Goal: Information Seeking & Learning: Learn about a topic

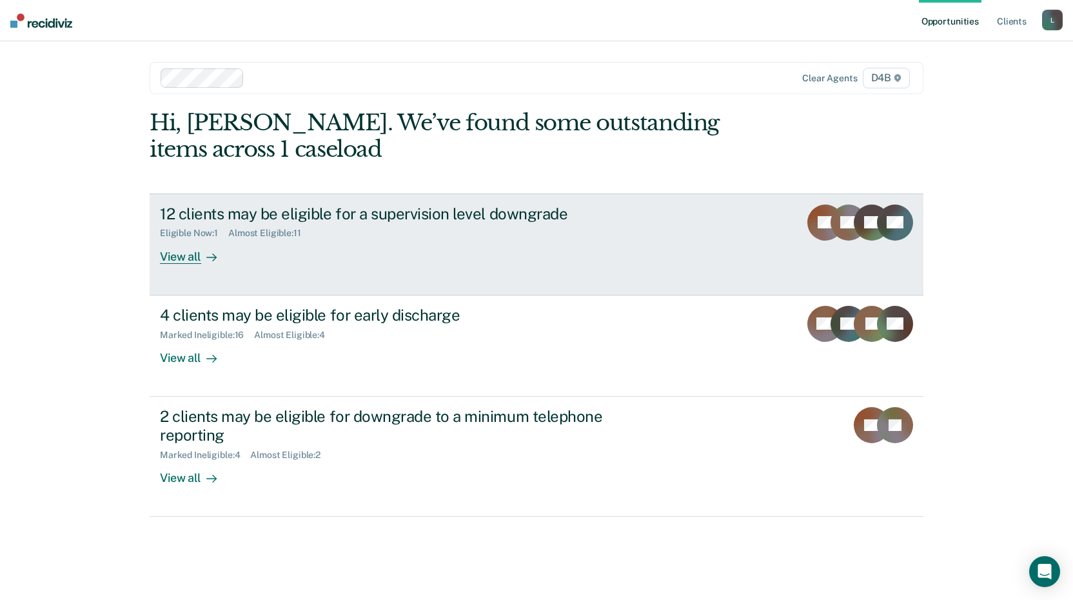
click at [189, 261] on div "View all" at bounding box center [196, 251] width 72 height 25
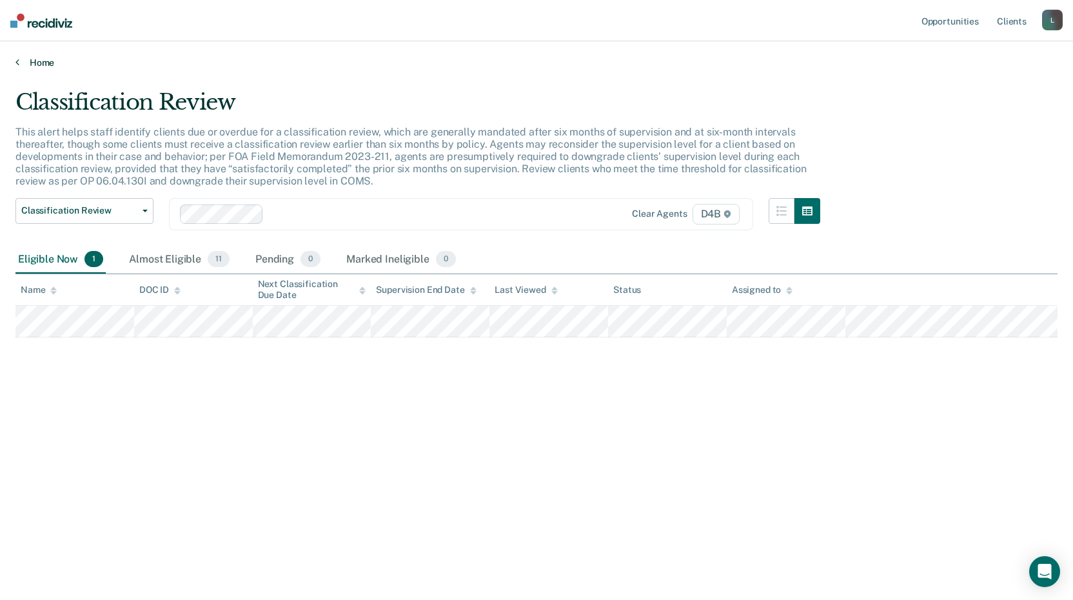
click at [26, 61] on link "Home" at bounding box center [536, 63] width 1042 height 12
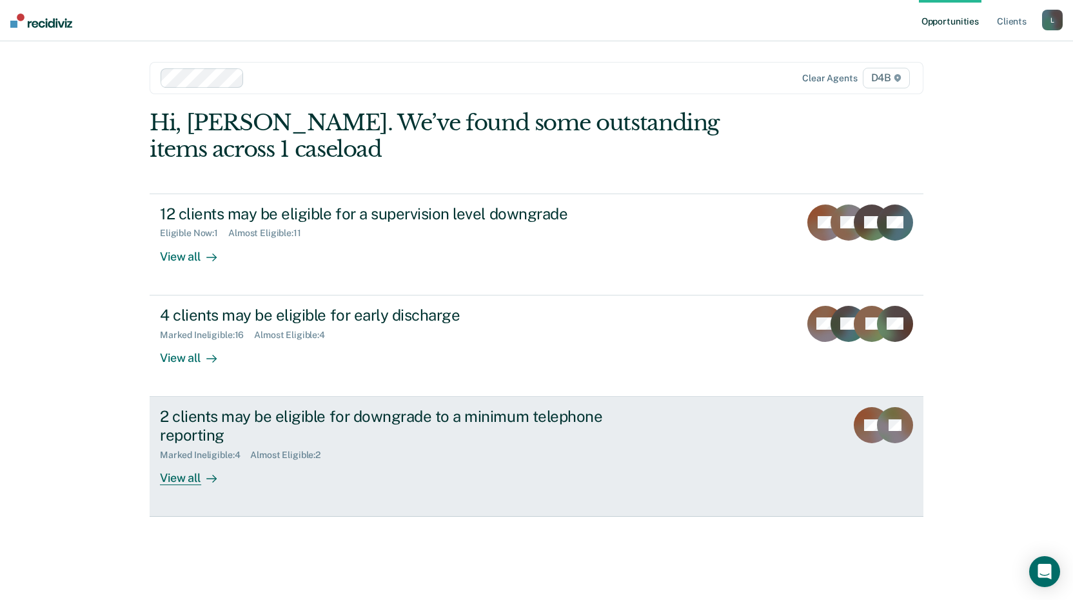
click at [179, 479] on div "View all" at bounding box center [196, 472] width 72 height 25
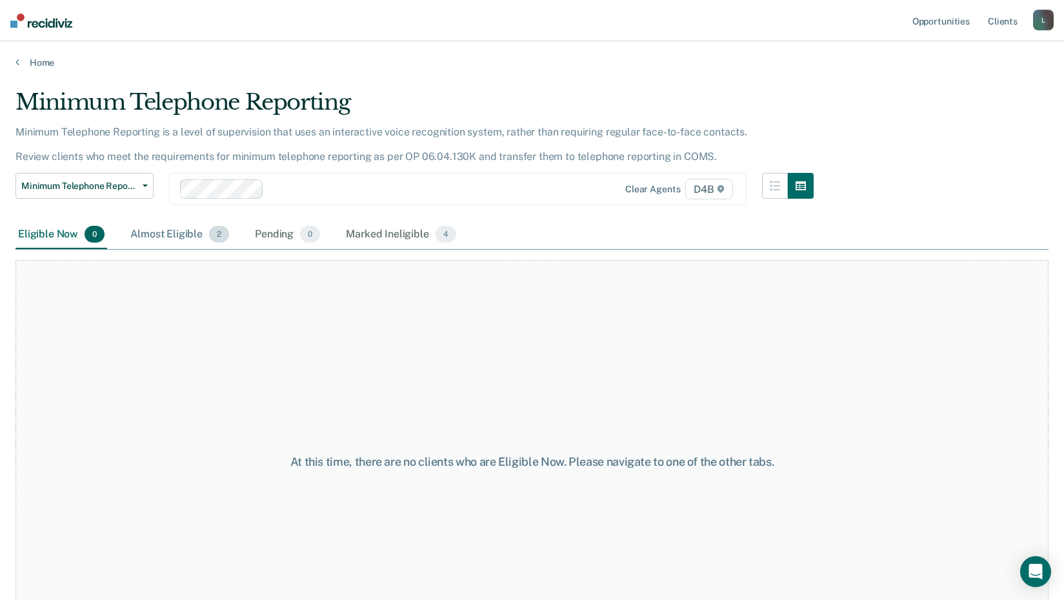
click at [173, 231] on div "Almost Eligible 2" at bounding box center [180, 235] width 104 height 28
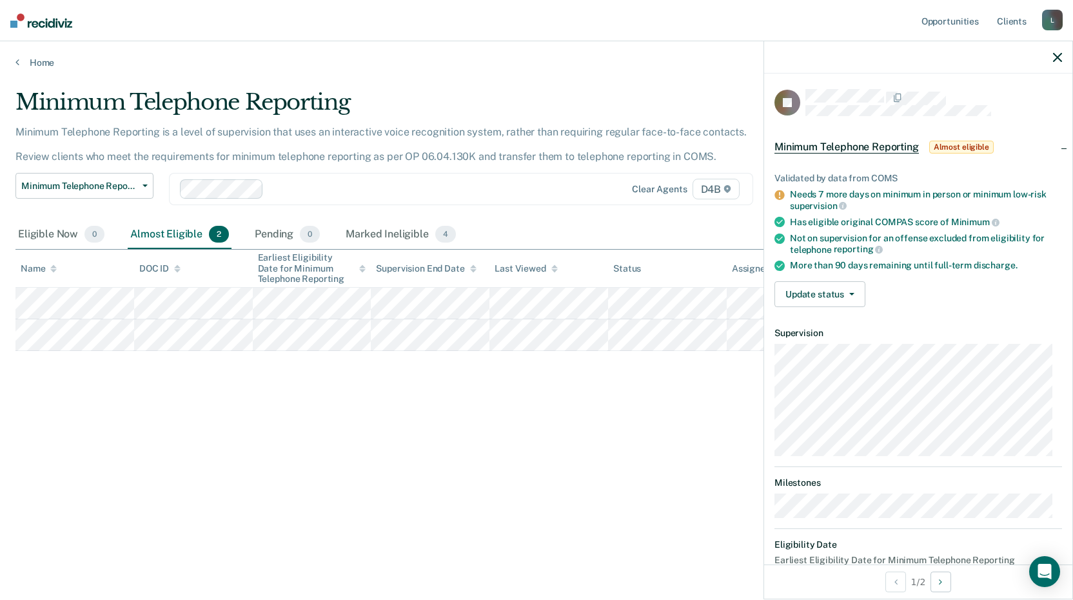
click at [155, 444] on div "Minimum Telephone Reporting Minimum Telephone Reporting is a level of supervisi…" at bounding box center [536, 296] width 1042 height 414
click at [26, 63] on link "Home" at bounding box center [536, 63] width 1042 height 12
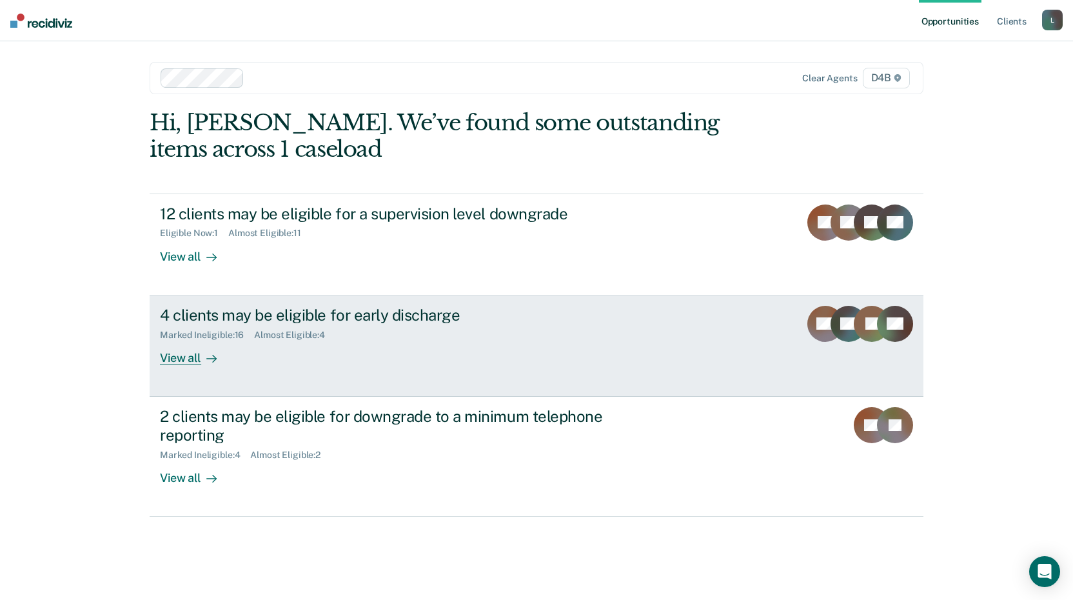
click at [177, 354] on div "View all" at bounding box center [196, 352] width 72 height 25
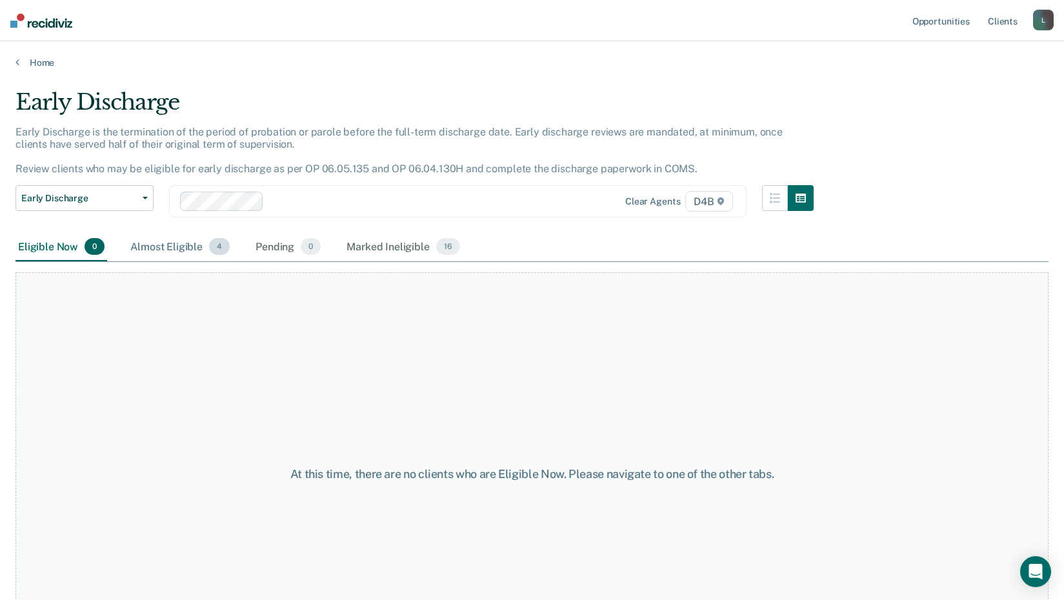
click at [155, 244] on div "Almost Eligible 4" at bounding box center [180, 247] width 104 height 28
